Goal: Task Accomplishment & Management: Manage account settings

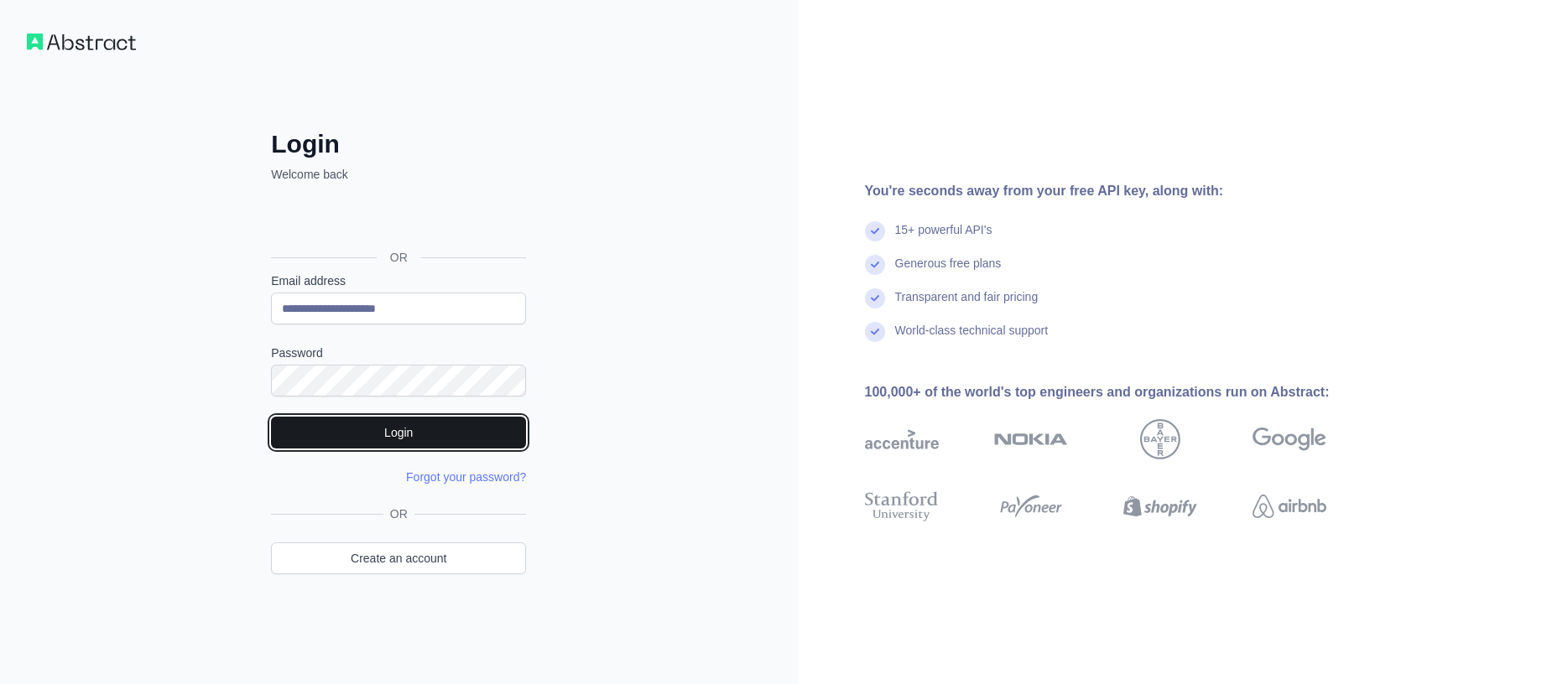
click at [409, 435] on button "Login" at bounding box center [399, 433] width 255 height 32
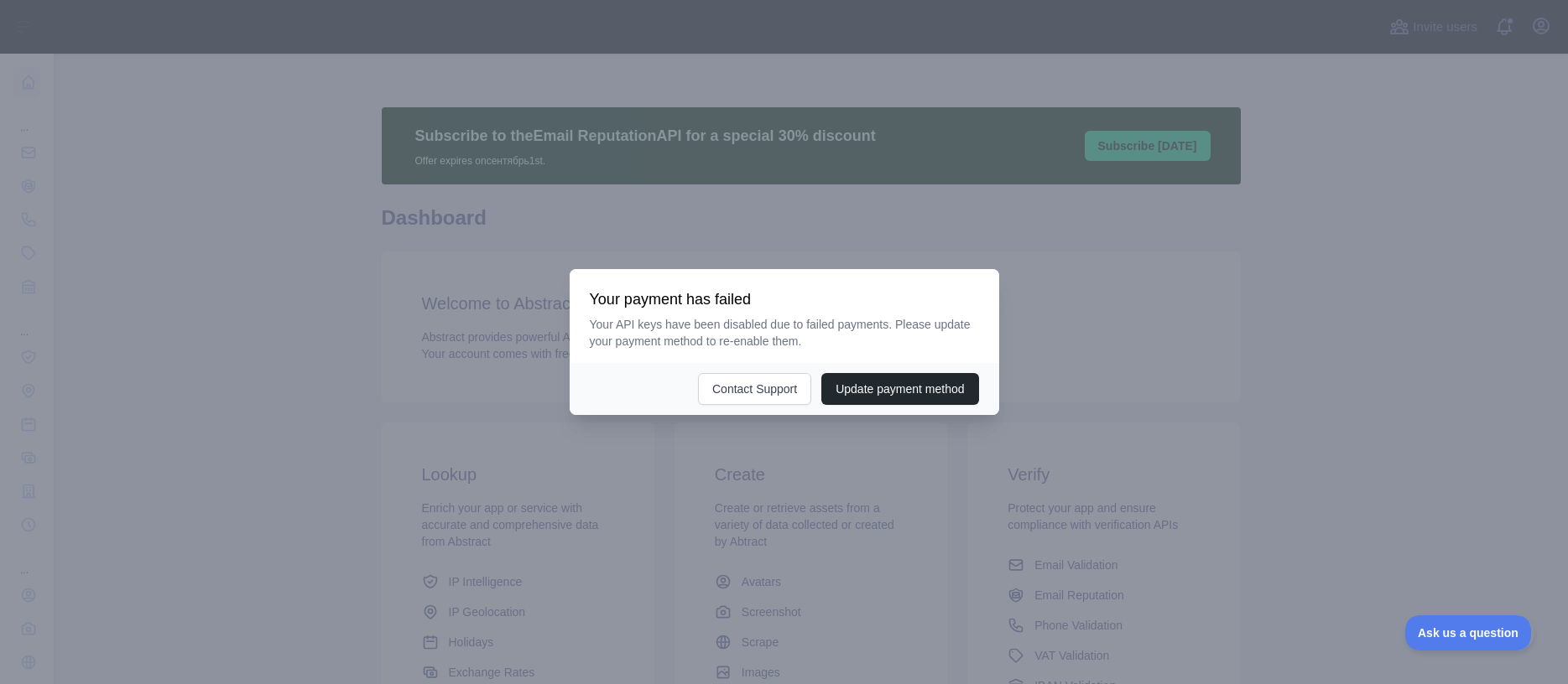
click at [362, 253] on div at bounding box center [784, 342] width 1568 height 684
click at [289, 212] on div at bounding box center [784, 342] width 1568 height 684
click at [315, 204] on div at bounding box center [784, 342] width 1568 height 684
click at [911, 399] on button "Update payment method" at bounding box center [899, 389] width 156 height 32
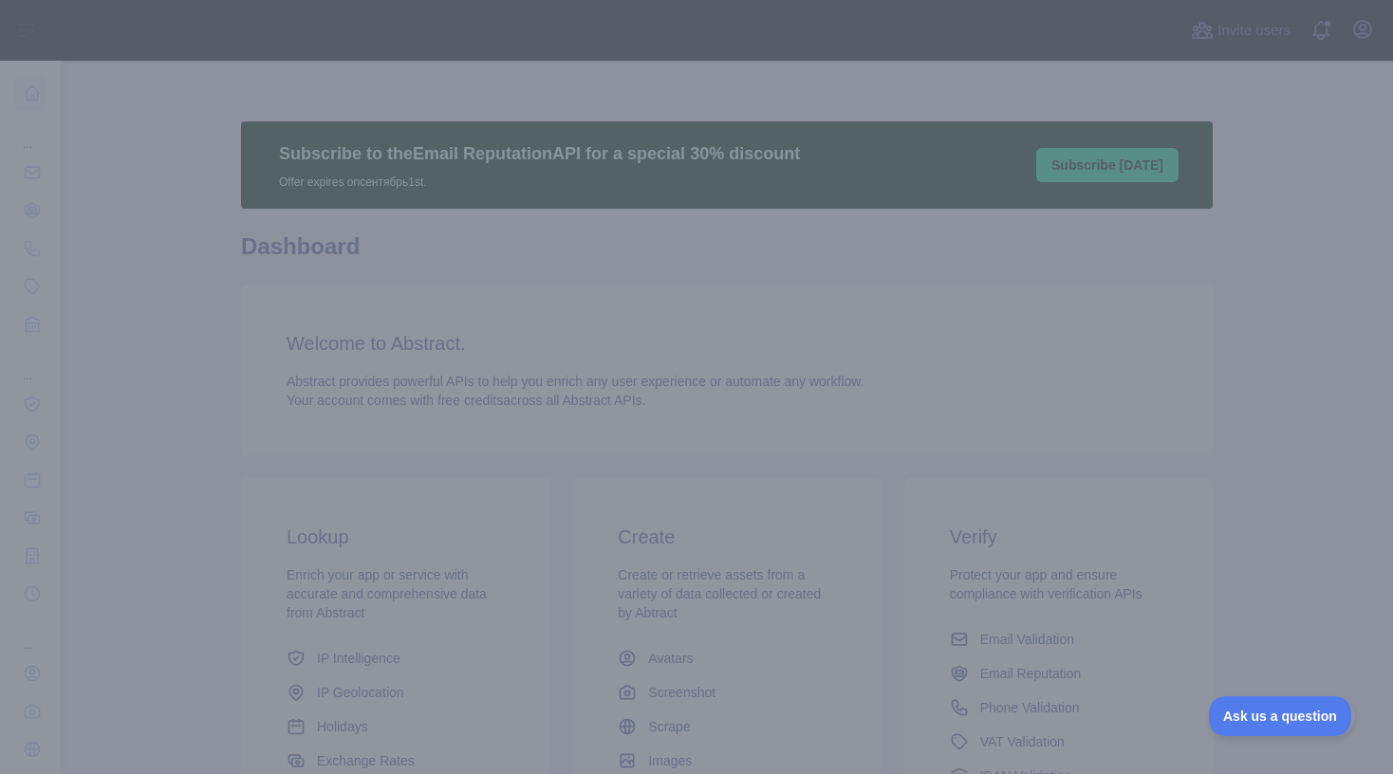
click at [534, 484] on div at bounding box center [696, 387] width 1393 height 774
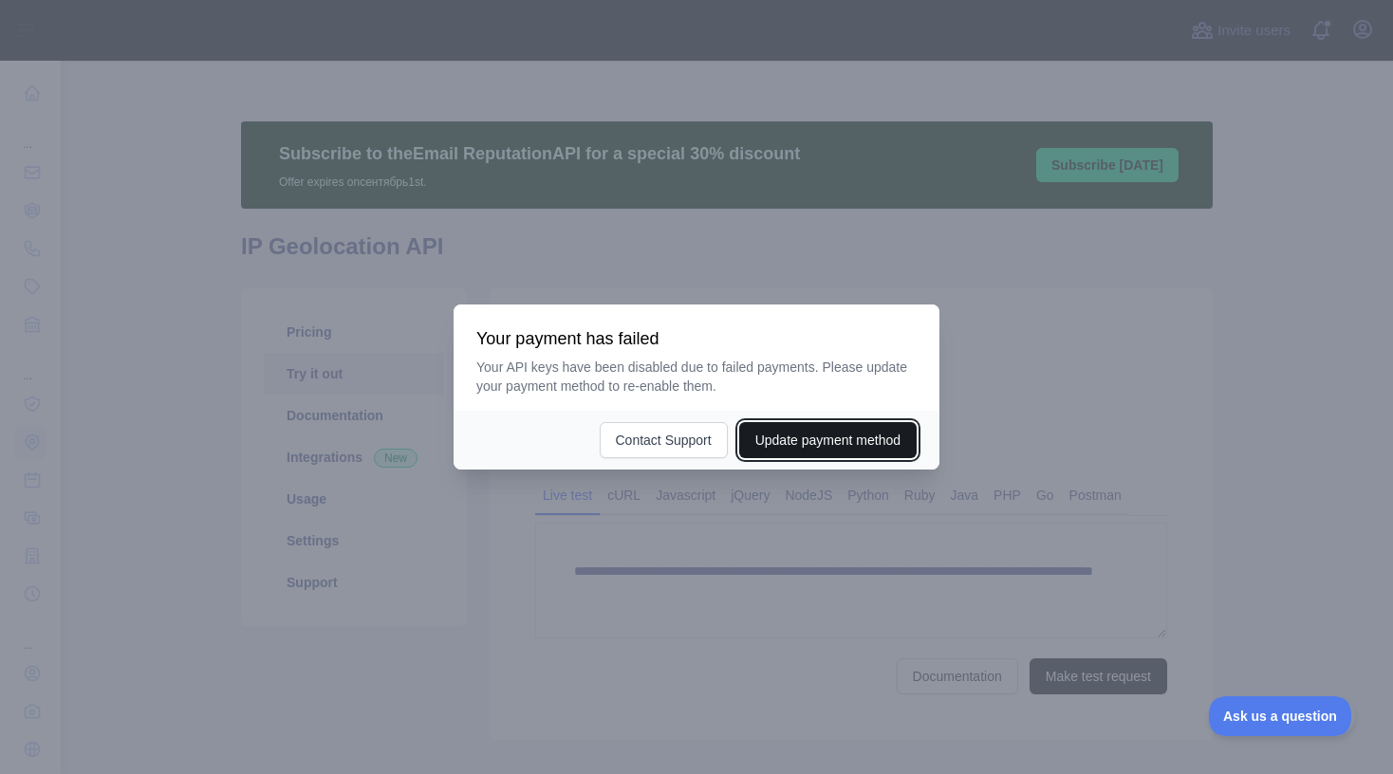
click at [819, 437] on button "Update payment method" at bounding box center [827, 440] width 177 height 36
